Goal: Ask a question: Seek information or help from site administrators or community

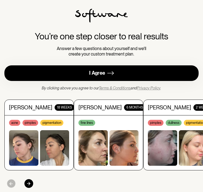
click at [99, 75] on div "I Agree" at bounding box center [97, 73] width 16 height 6
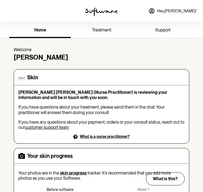
click at [157, 30] on span "support" at bounding box center [162, 29] width 15 height 5
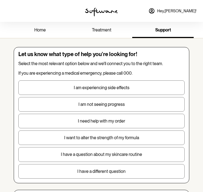
click at [105, 33] on link "treatment" at bounding box center [101, 30] width 61 height 15
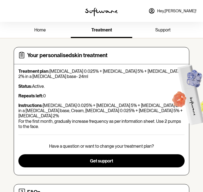
click at [160, 33] on link "support" at bounding box center [162, 30] width 61 height 15
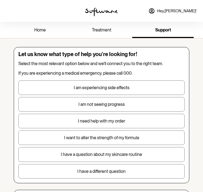
click at [182, 11] on span "Hey, [PERSON_NAME] !" at bounding box center [176, 11] width 39 height 5
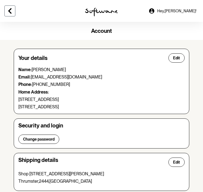
click at [9, 10] on icon at bounding box center [9, 10] width 3 height 5
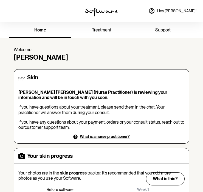
click at [167, 29] on span "support" at bounding box center [162, 29] width 15 height 5
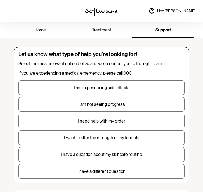
click at [111, 172] on p "I have a different question" at bounding box center [101, 171] width 165 height 5
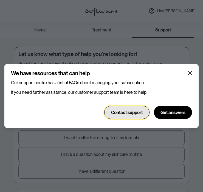
click at [124, 114] on span "Contact support" at bounding box center [126, 112] width 31 height 5
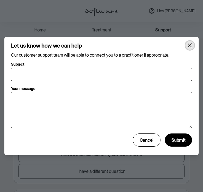
click at [189, 41] on button "Close" at bounding box center [189, 45] width 9 height 9
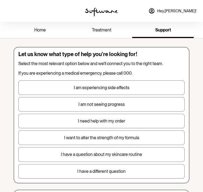
click at [104, 31] on span "treatment" at bounding box center [101, 29] width 19 height 5
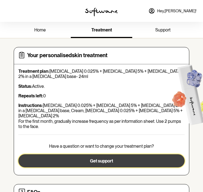
click at [95, 160] on button "Get support" at bounding box center [101, 160] width 166 height 13
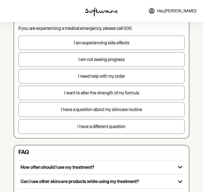
scroll to position [46, 0]
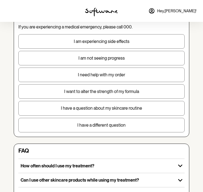
click at [131, 73] on p "I need help with my order" at bounding box center [101, 74] width 165 height 5
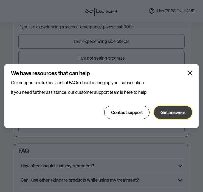
click at [173, 113] on span "Get answers" at bounding box center [172, 112] width 25 height 5
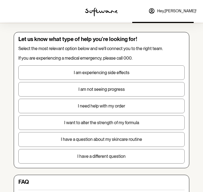
scroll to position [0, 0]
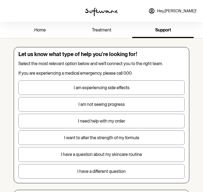
click at [97, 31] on span "treatment" at bounding box center [101, 29] width 19 height 5
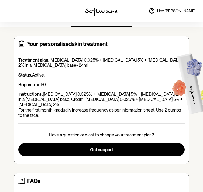
scroll to position [12, 0]
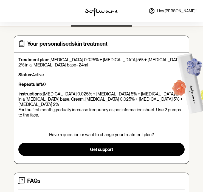
click at [43, 77] on p "Status: Active." at bounding box center [101, 74] width 166 height 5
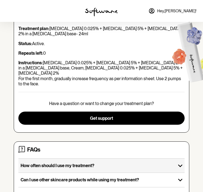
scroll to position [0, 0]
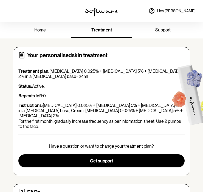
click at [40, 32] on span "home" at bounding box center [40, 29] width 12 height 5
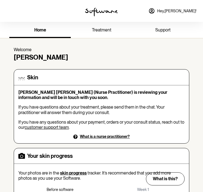
click at [56, 128] on link "customer support team" at bounding box center [47, 127] width 44 height 5
